Goal: Communication & Community: Answer question/provide support

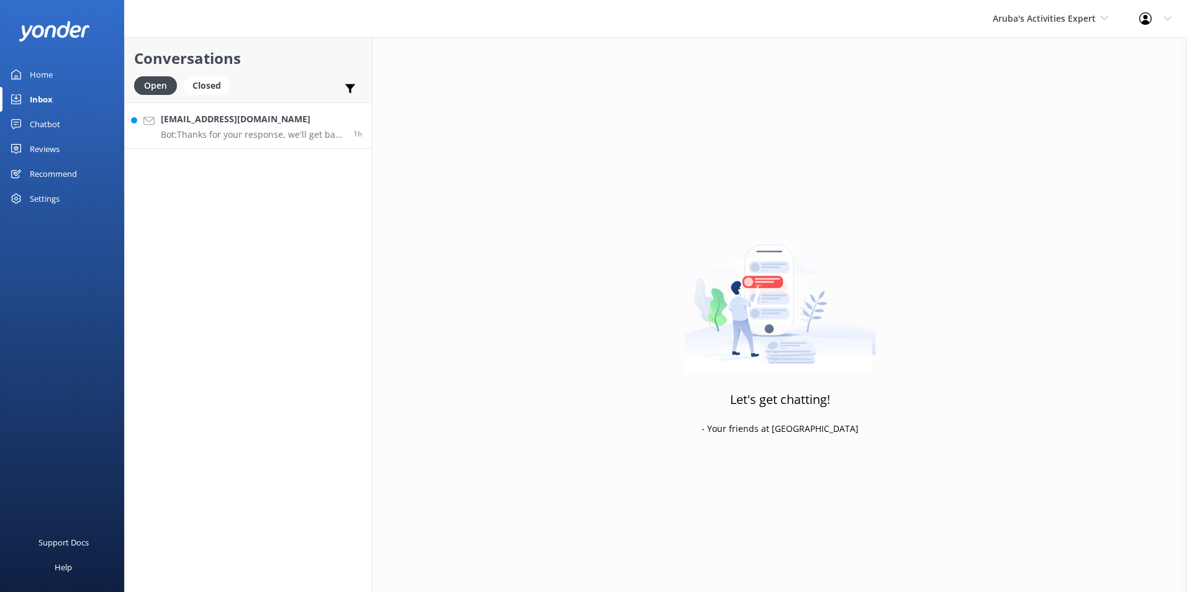
click at [193, 132] on p "Bot: Thanks for your response, we'll get back to you as soon as we can during o…" at bounding box center [252, 134] width 183 height 11
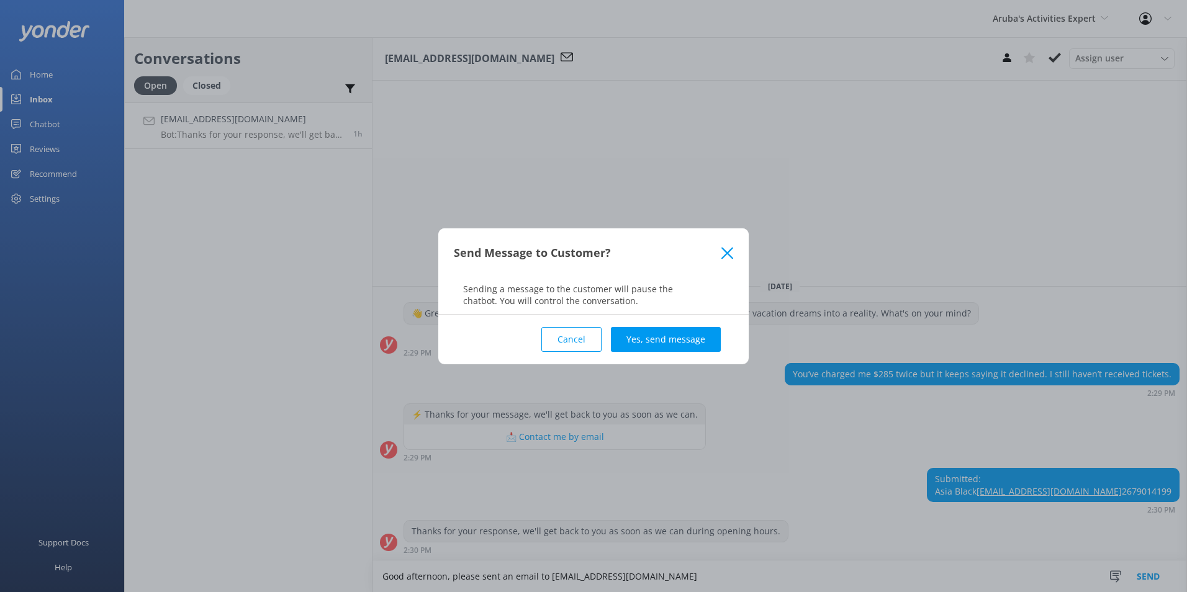
type textarea "Good afternoon, please sent an email to reservations@depalmtours.com"
click at [665, 324] on div "Cancel Yes, send message" at bounding box center [593, 340] width 279 height 50
click at [665, 331] on button "Yes, send message" at bounding box center [666, 339] width 110 height 25
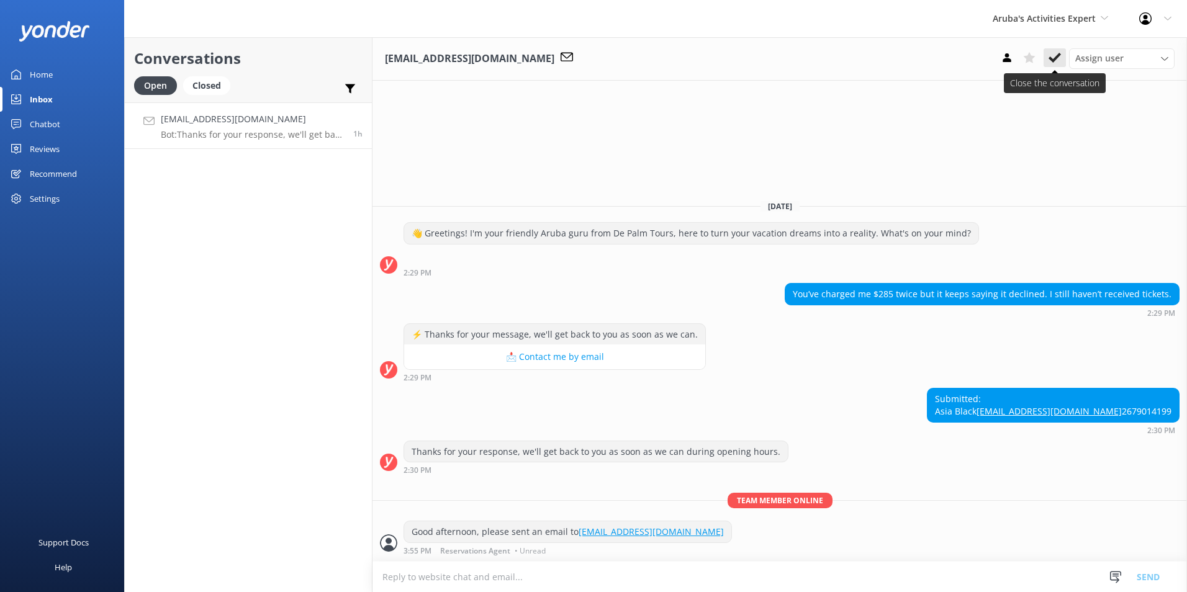
click at [1060, 52] on icon at bounding box center [1055, 58] width 12 height 12
